Goal: Use online tool/utility: Utilize a website feature to perform a specific function

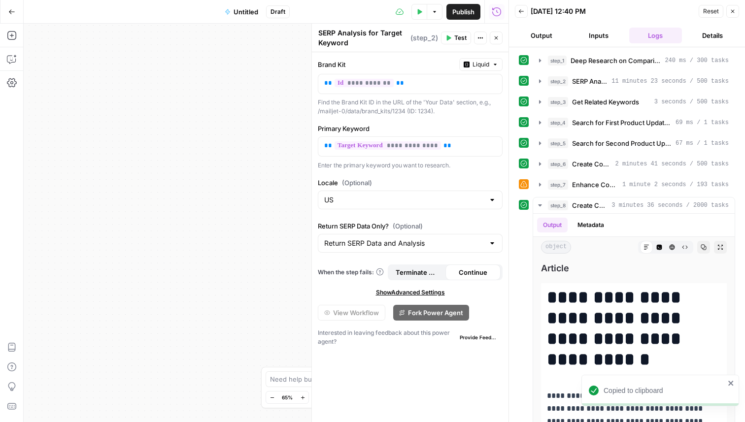
scroll to position [208, 0]
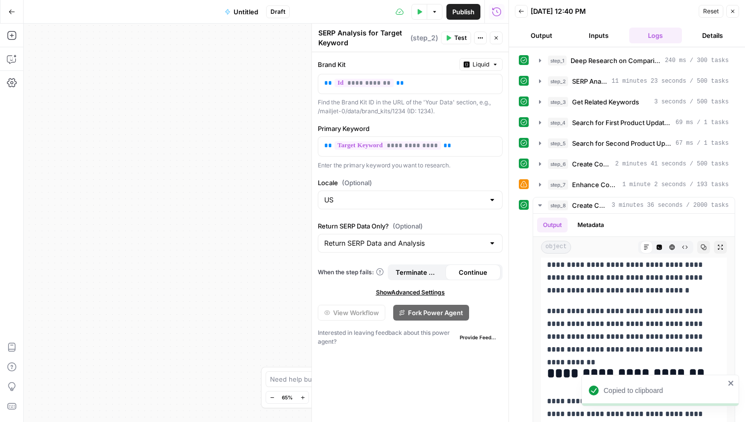
click at [732, 13] on icon "button" at bounding box center [732, 11] width 6 height 6
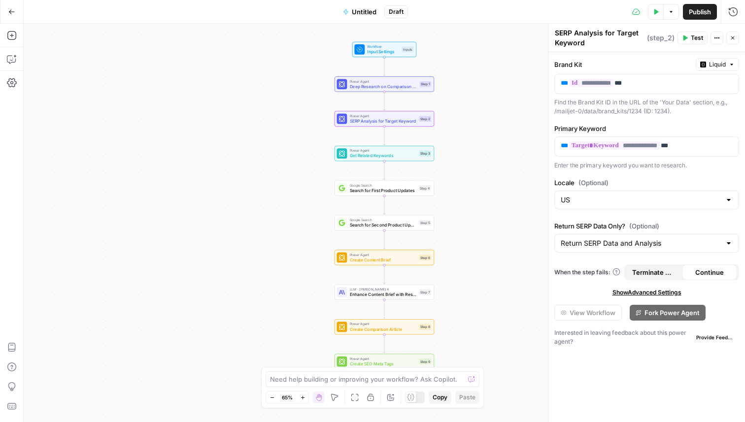
click at [649, 17] on button "Test Data" at bounding box center [656, 12] width 16 height 16
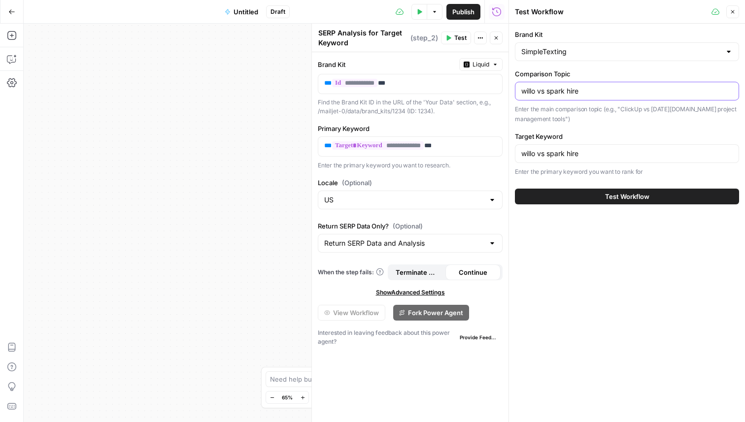
click at [525, 91] on input "willo vs spark hire" at bounding box center [626, 91] width 211 height 10
drag, startPoint x: 553, startPoint y: 90, endPoint x: 648, endPoint y: 90, distance: 95.1
click at [645, 90] on input "jobma vs spark hire" at bounding box center [626, 91] width 211 height 10
click at [572, 96] on input "jobma vs myinterview" at bounding box center [626, 91] width 211 height 10
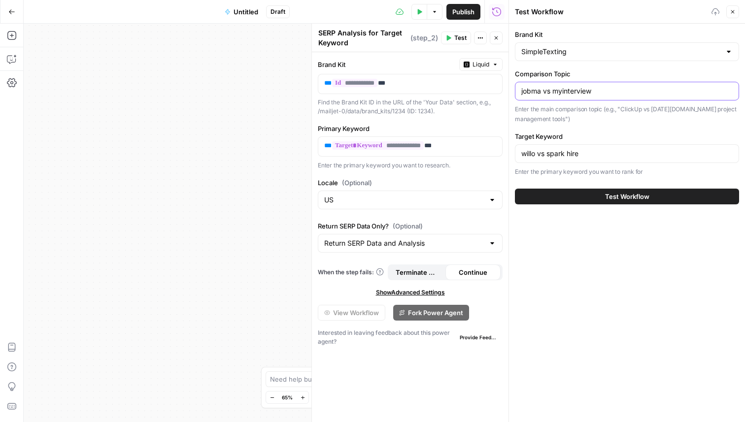
click at [572, 96] on input "jobma vs myinterview" at bounding box center [626, 91] width 211 height 10
type input "jobma vs myinterview"
click at [565, 150] on input "willo vs spark hire" at bounding box center [626, 154] width 211 height 10
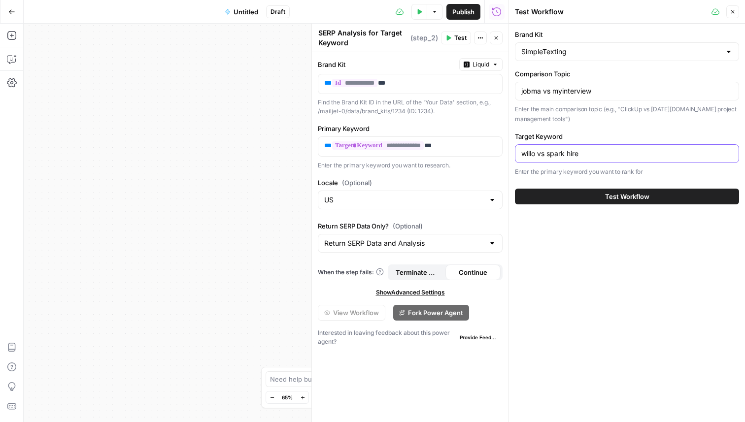
click at [565, 150] on input "willo vs spark hire" at bounding box center [626, 154] width 211 height 10
paste input "jobma vs myinterview"
type input "jobma vs myinterview"
click at [581, 186] on div "Test Workflow" at bounding box center [627, 197] width 224 height 28
click at [581, 194] on button "Test Workflow" at bounding box center [627, 197] width 224 height 16
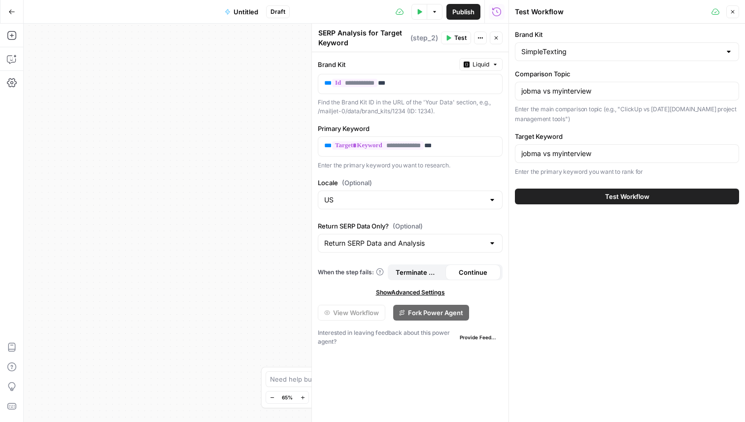
click at [551, 192] on button "Test Workflow" at bounding box center [627, 197] width 224 height 16
